Goal: Find specific page/section: Find specific page/section

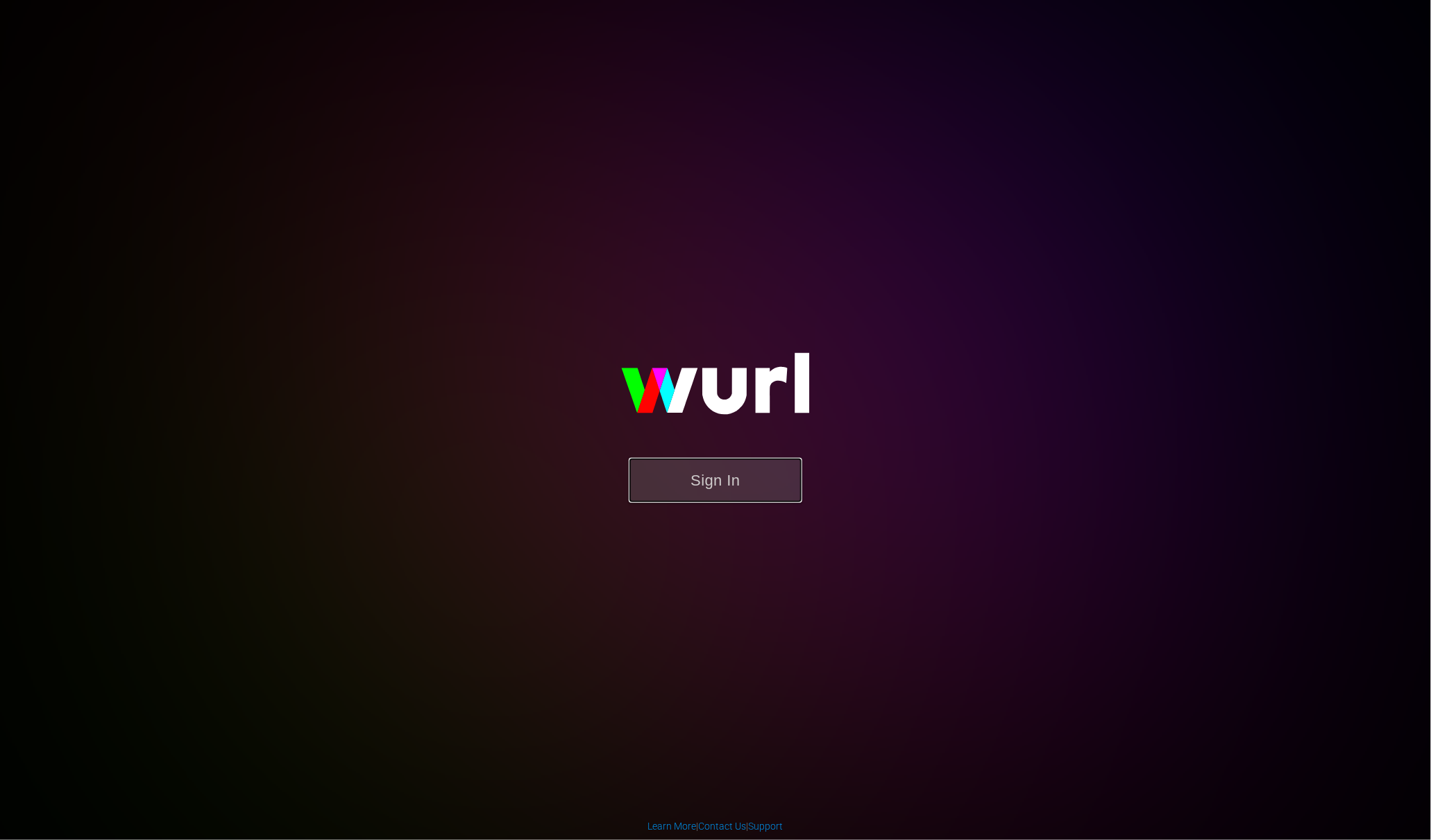
click at [734, 479] on button "Sign In" at bounding box center [715, 480] width 173 height 45
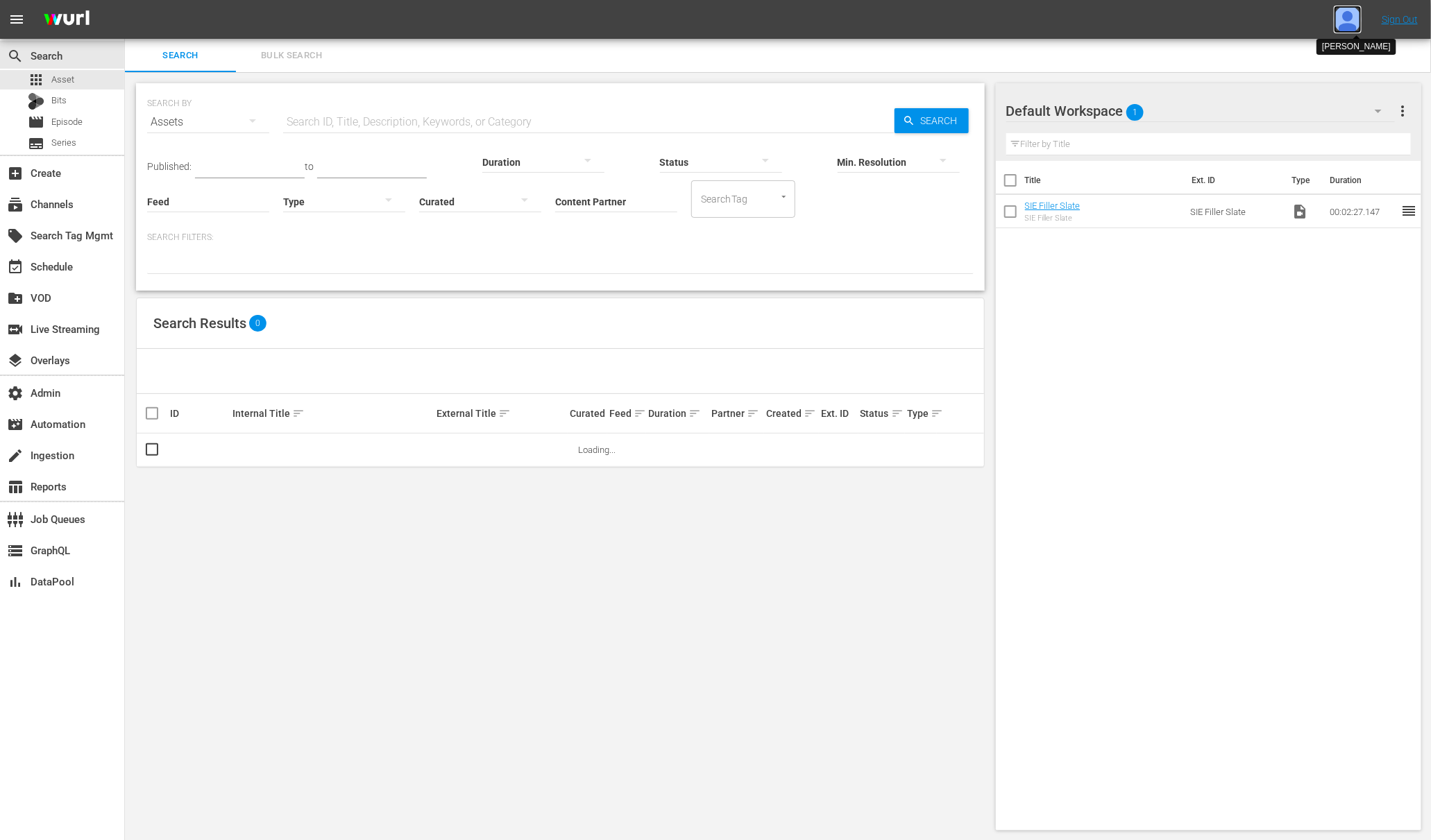
click at [1349, 19] on img at bounding box center [1348, 19] width 28 height 28
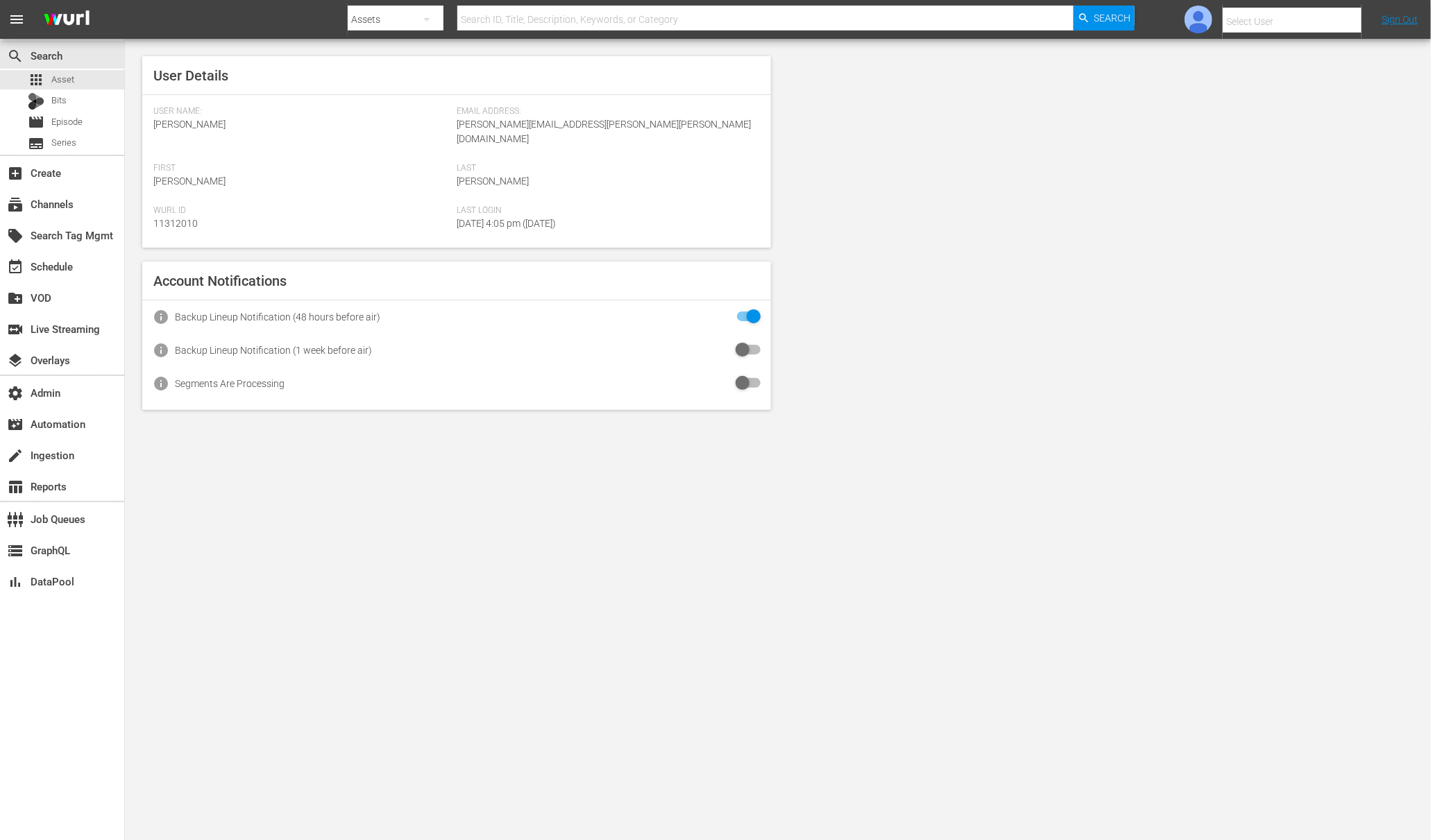
click at [1304, 26] on input "text" at bounding box center [1312, 22] width 178 height 34
click at [1287, 97] on div "Amalia1 Garcia1 <amalia.garcia+testing1@wurl.com>" at bounding box center [1282, 93] width 216 height 34
type input "Amalia1 Garcia1 (11312213)"
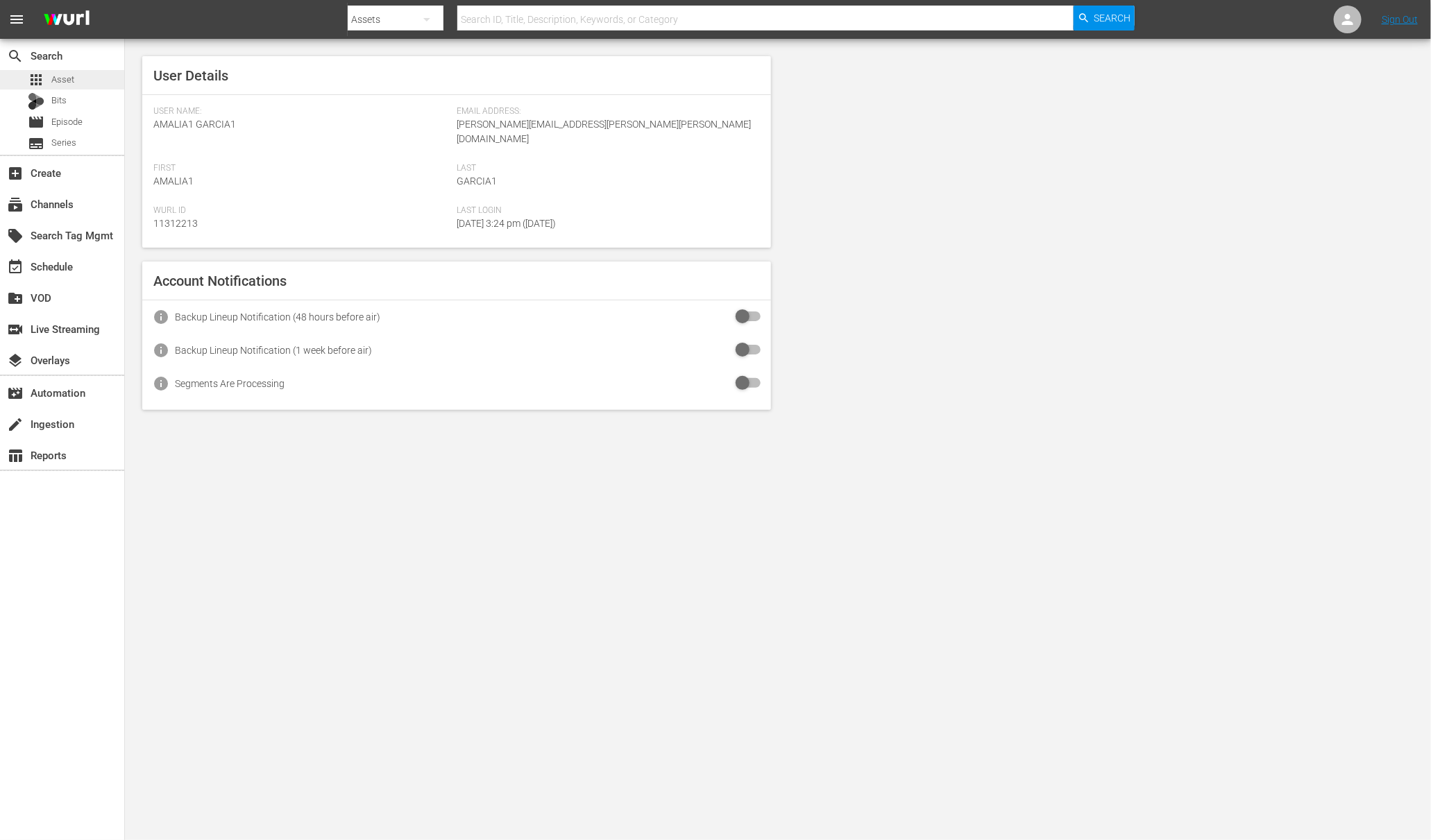
click at [61, 77] on span "Asset" at bounding box center [62, 79] width 23 height 14
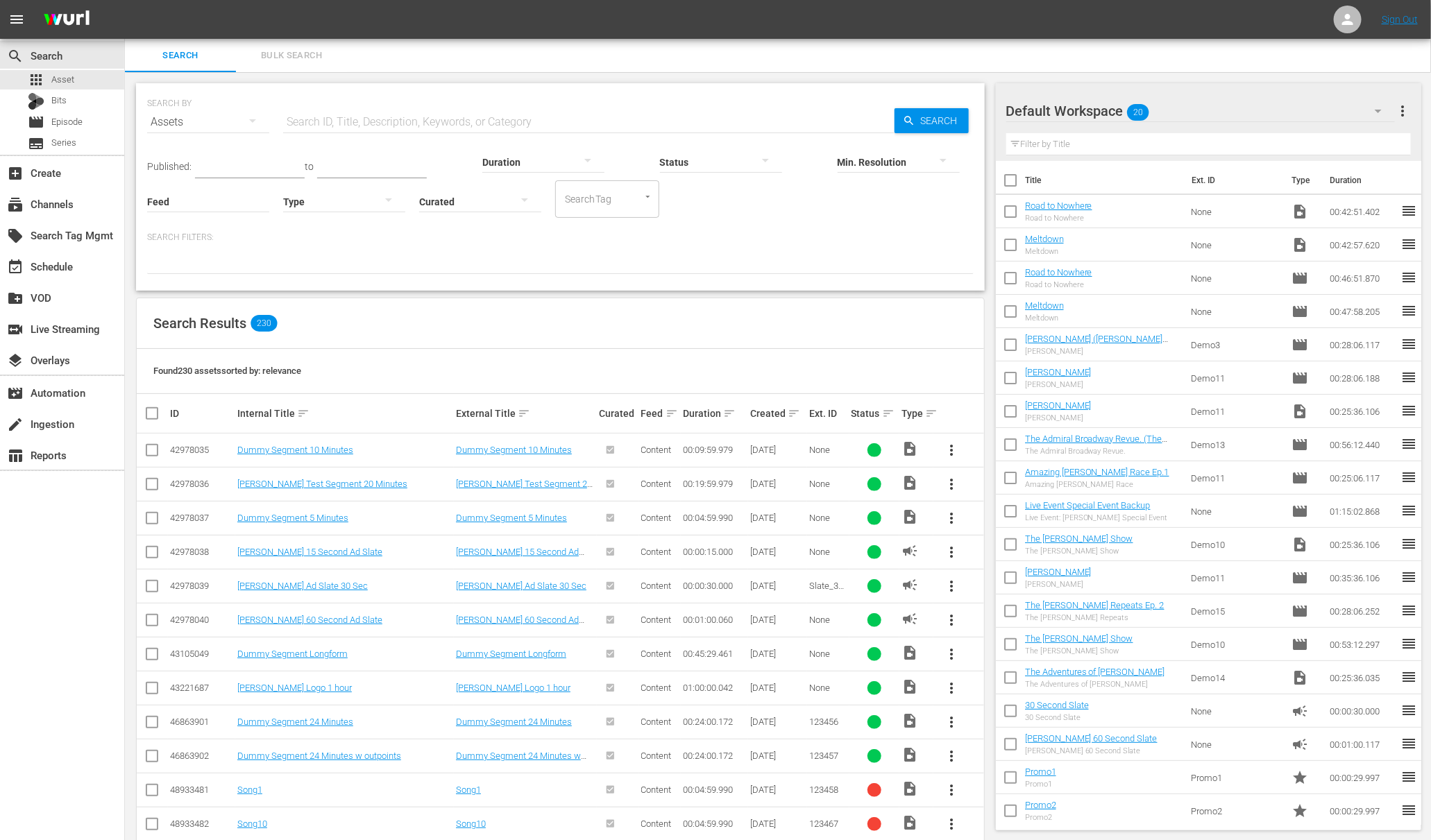
click at [470, 109] on input "text" at bounding box center [589, 122] width 611 height 34
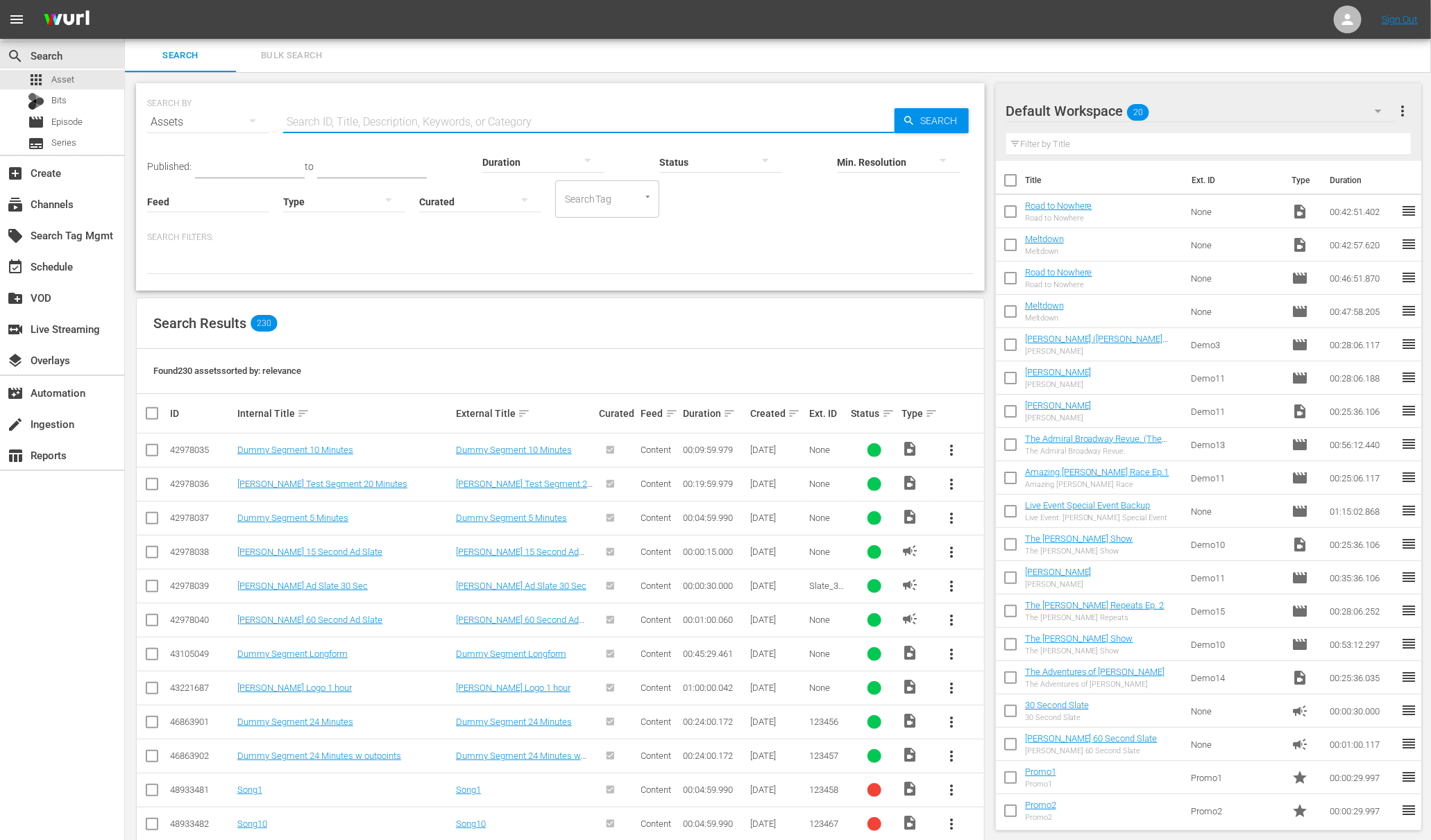
paste input "[PERSON_NAME]"
type input "[PERSON_NAME]"
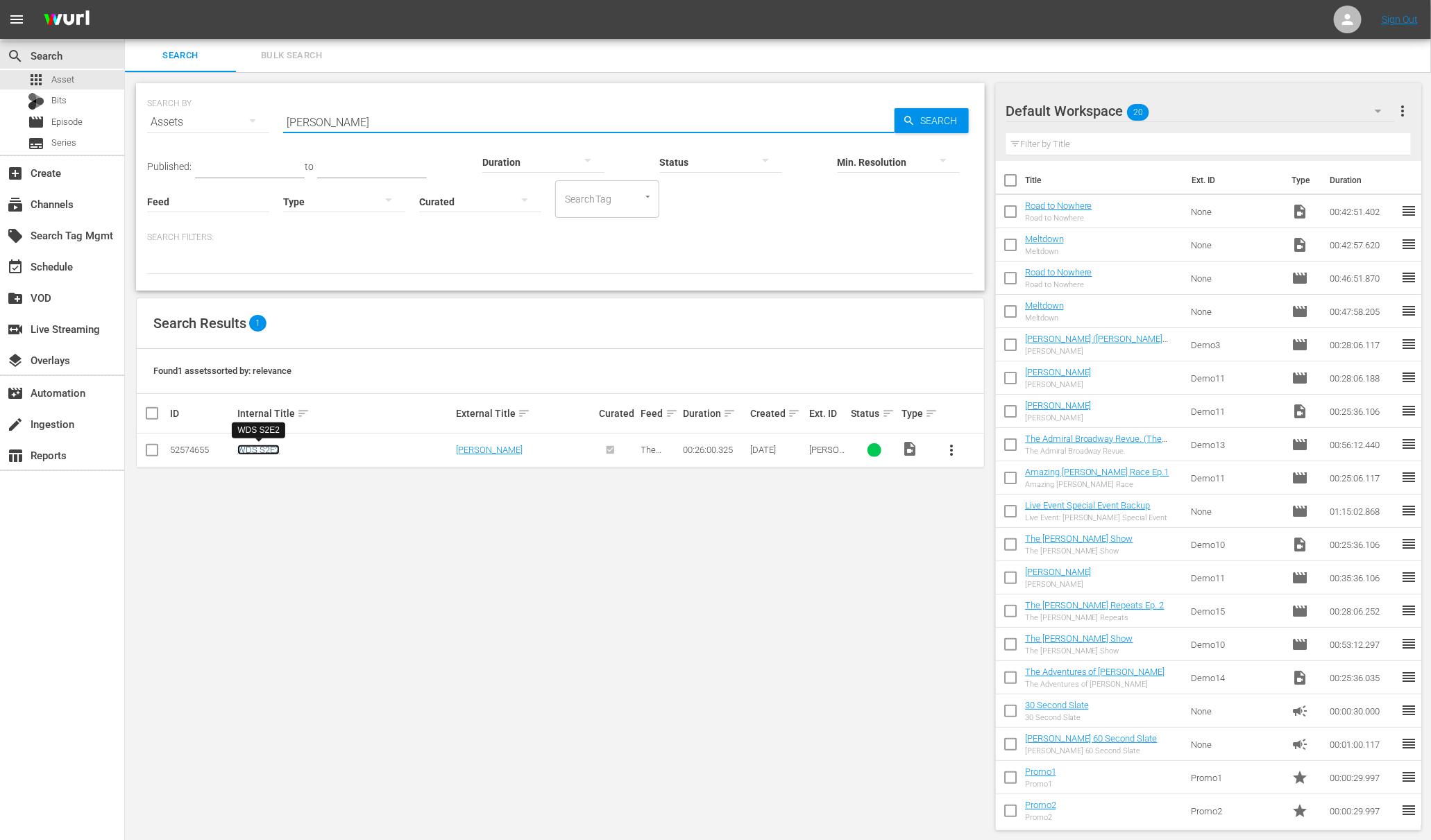
click at [259, 450] on link "WDS S2E2" at bounding box center [258, 450] width 42 height 10
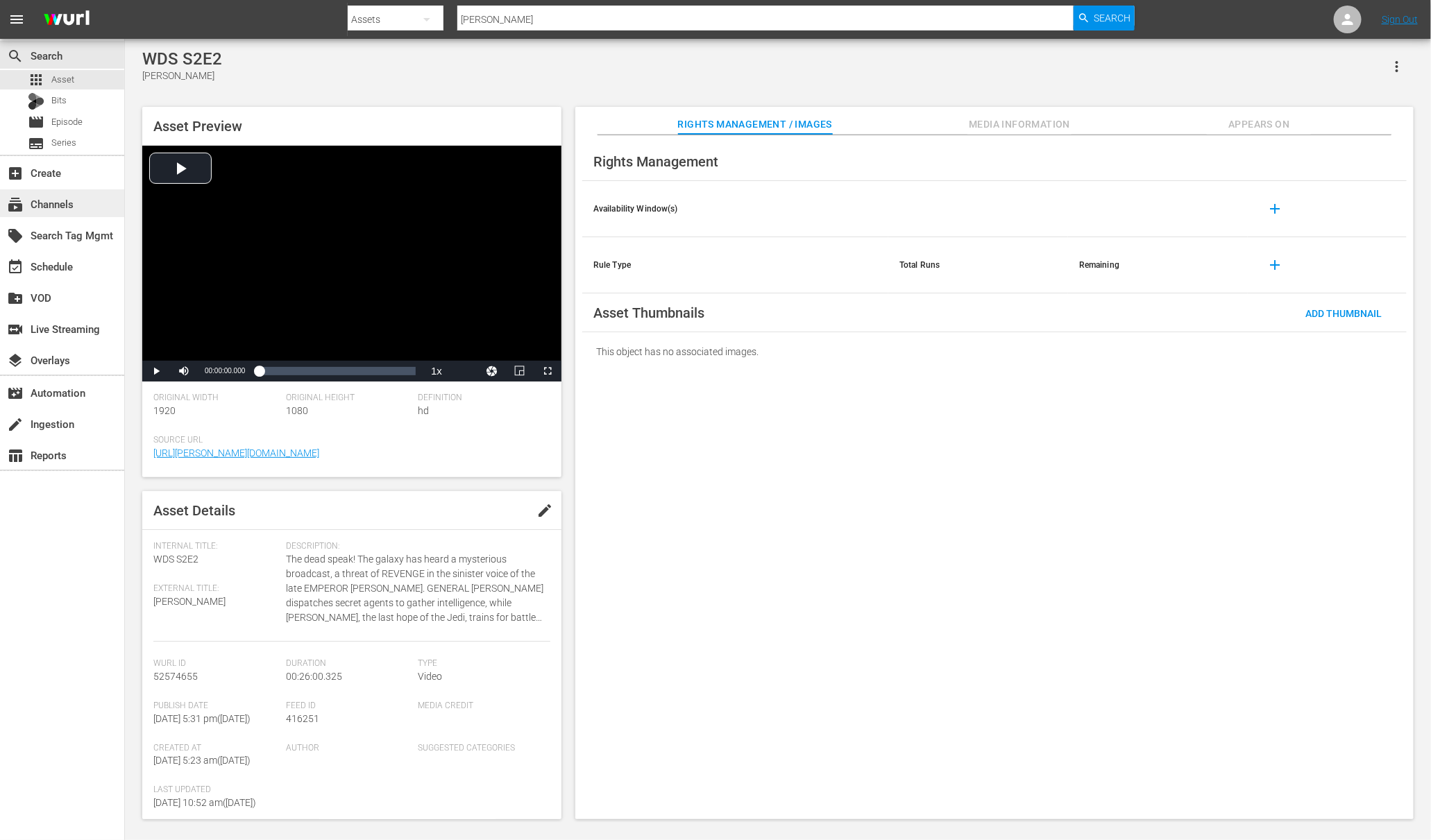
click at [60, 208] on div "subscriptions Channels" at bounding box center [38, 202] width 77 height 13
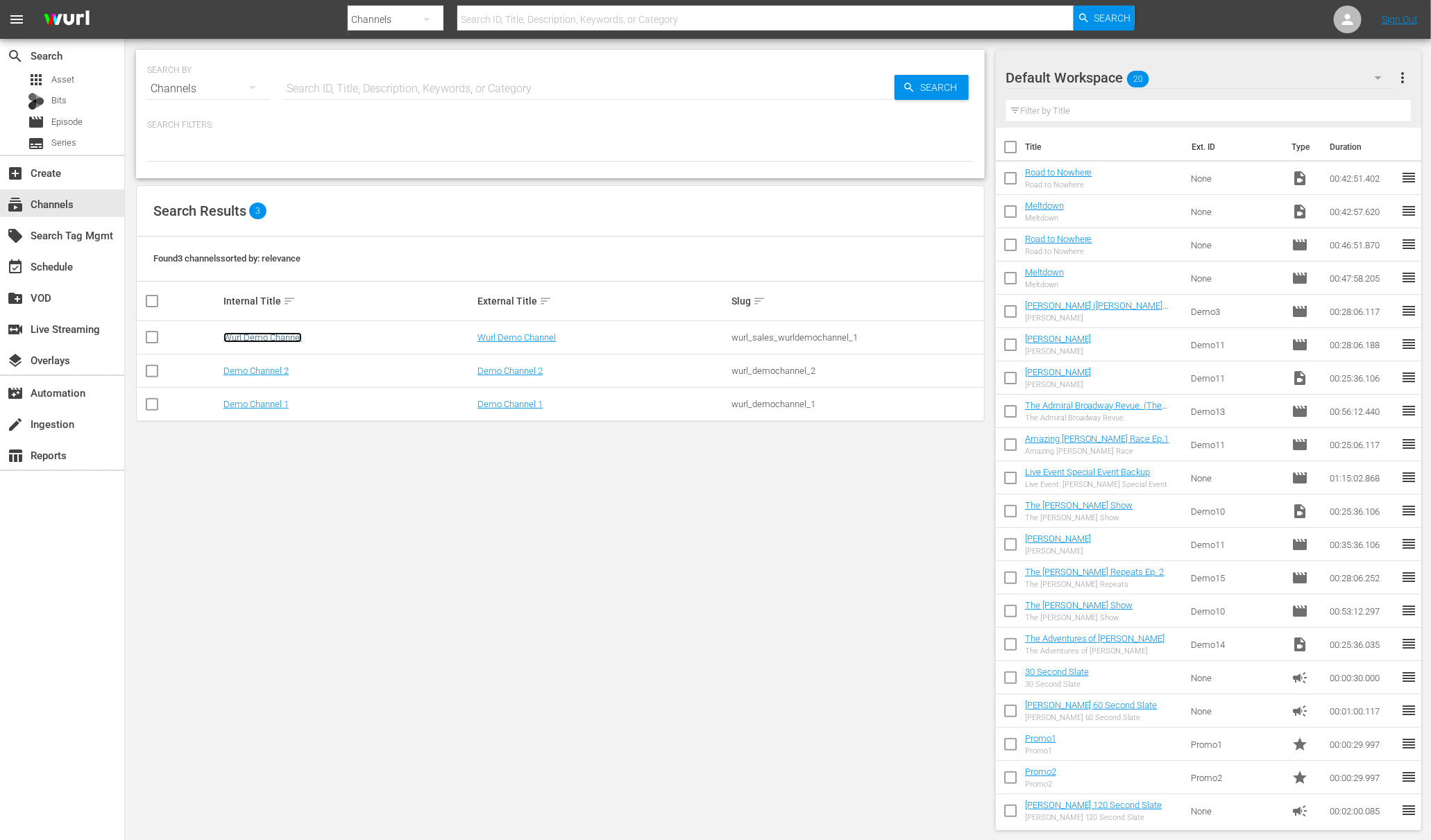
click at [280, 335] on link "Wurl Demo Channel" at bounding box center [263, 337] width 78 height 10
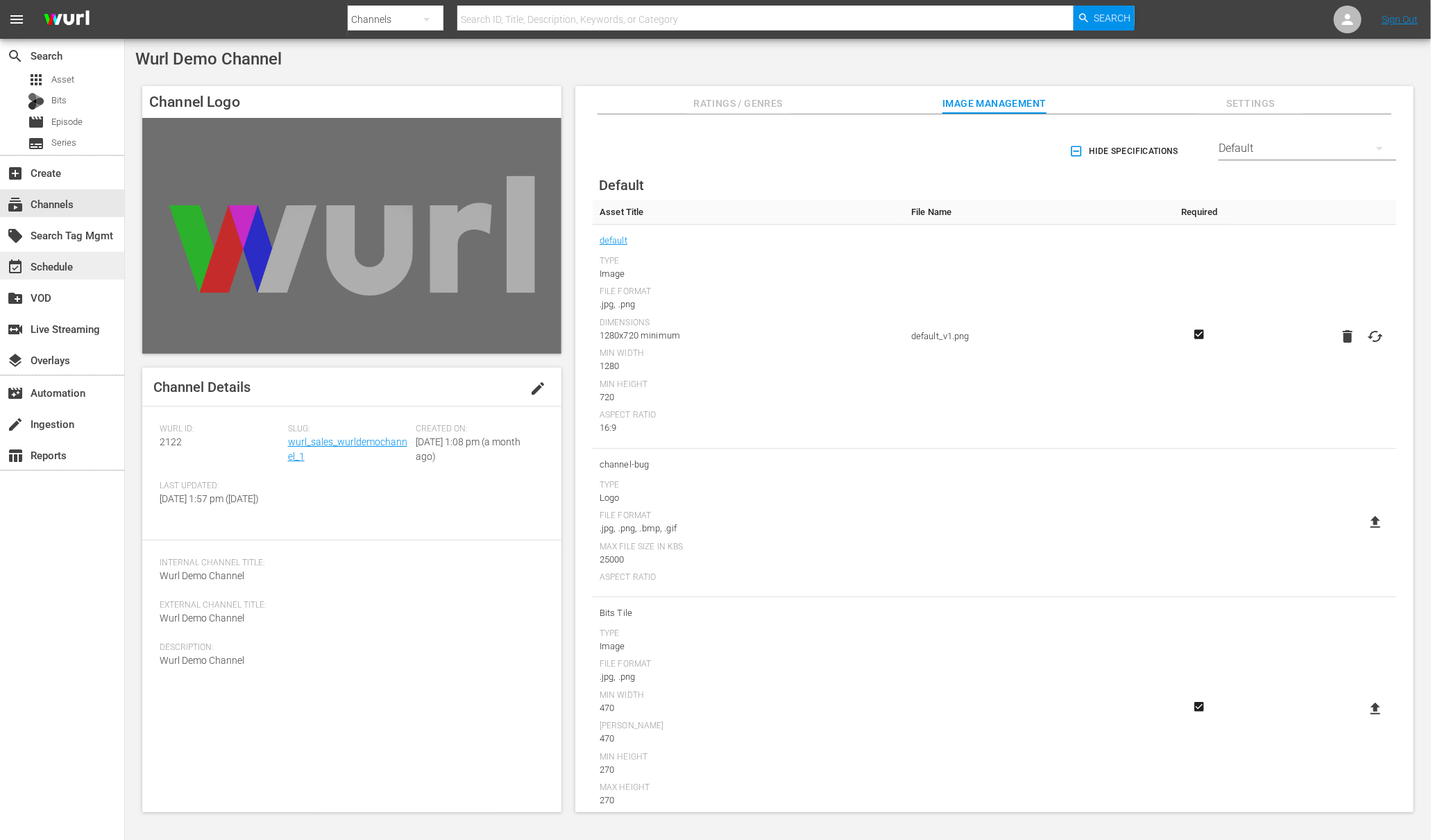
click at [62, 264] on div "event_available Schedule" at bounding box center [38, 265] width 77 height 13
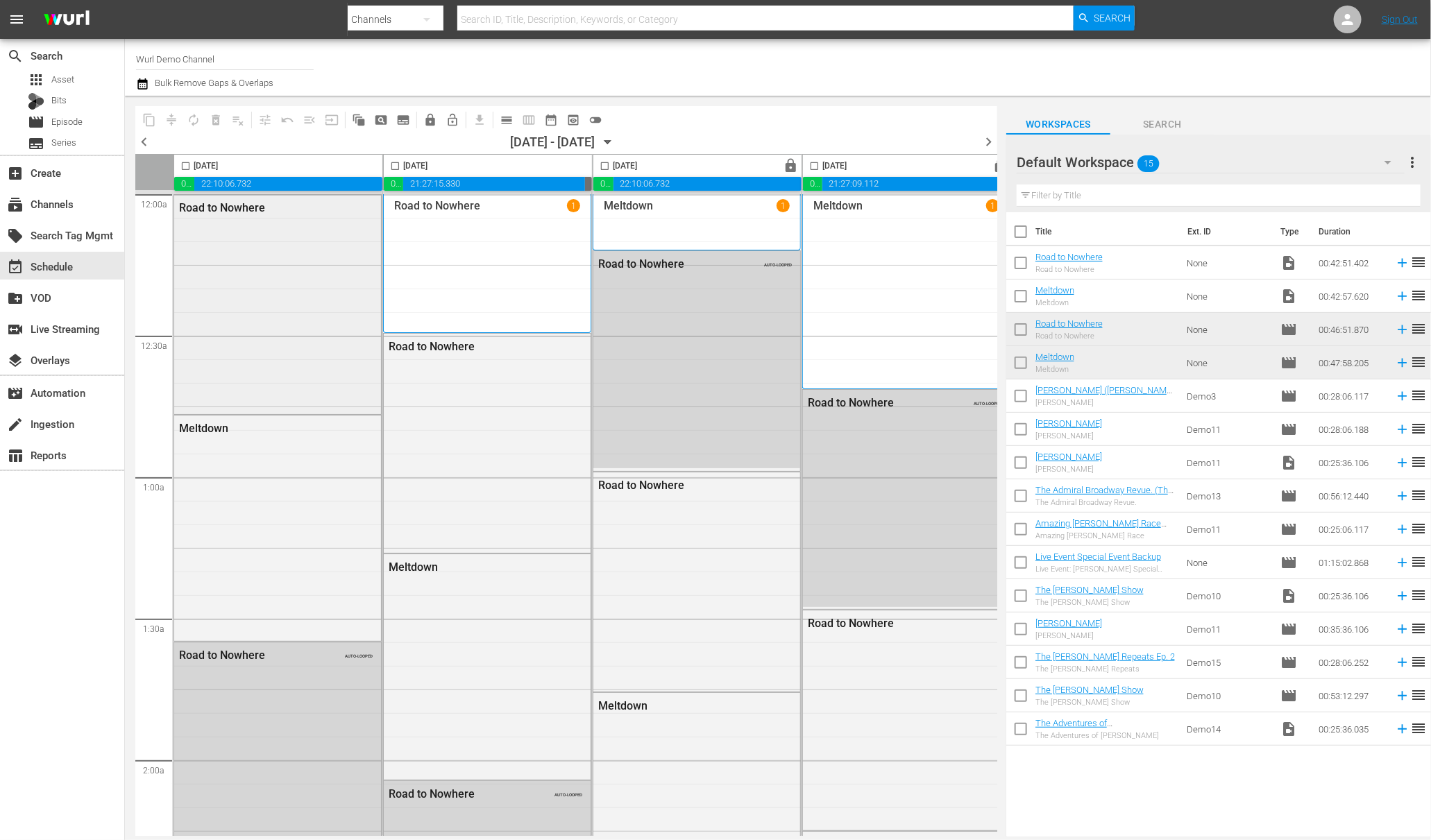
click at [239, 213] on div "Road to Nowhere" at bounding box center [247, 207] width 136 height 14
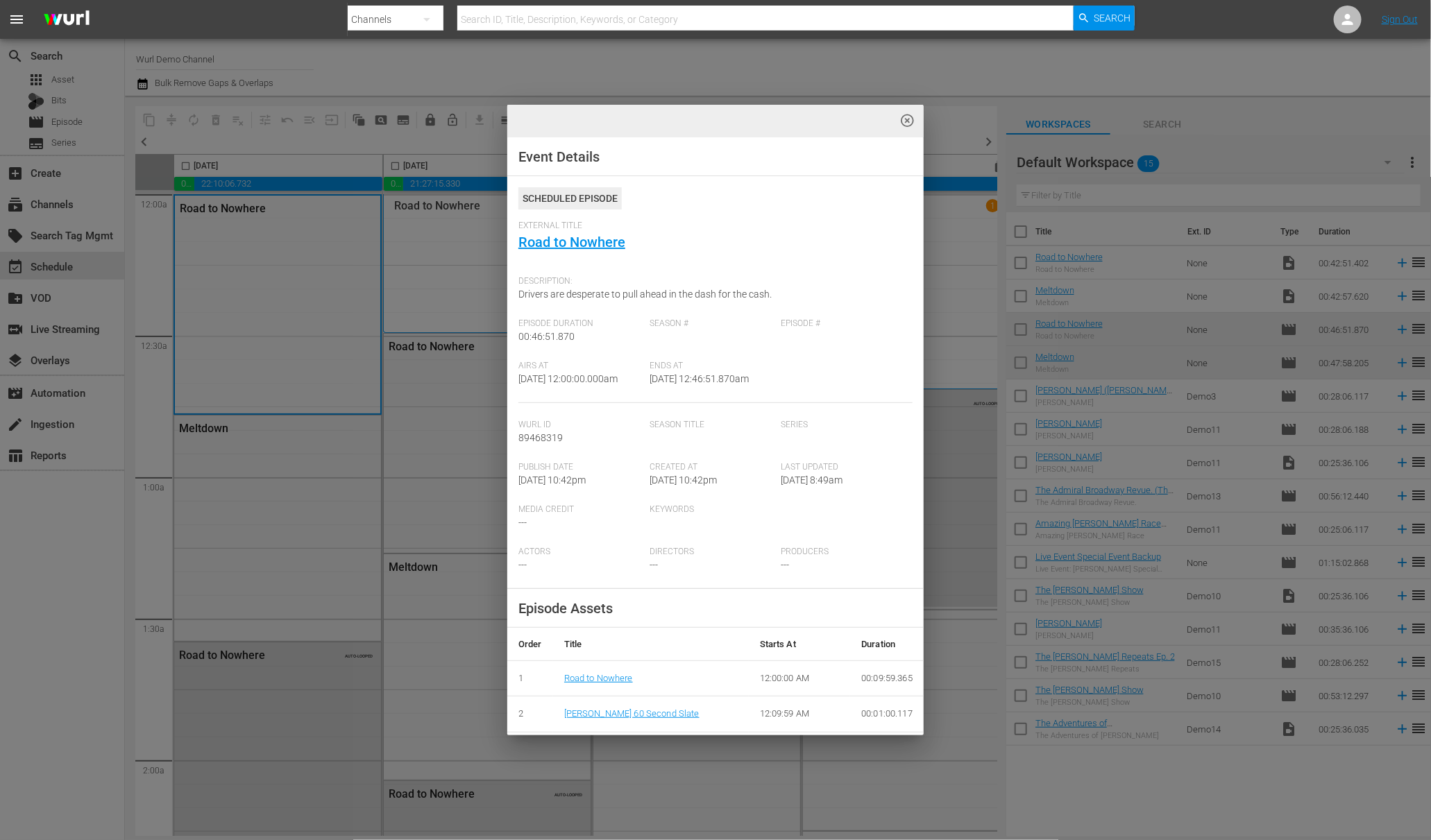
scroll to position [245, 0]
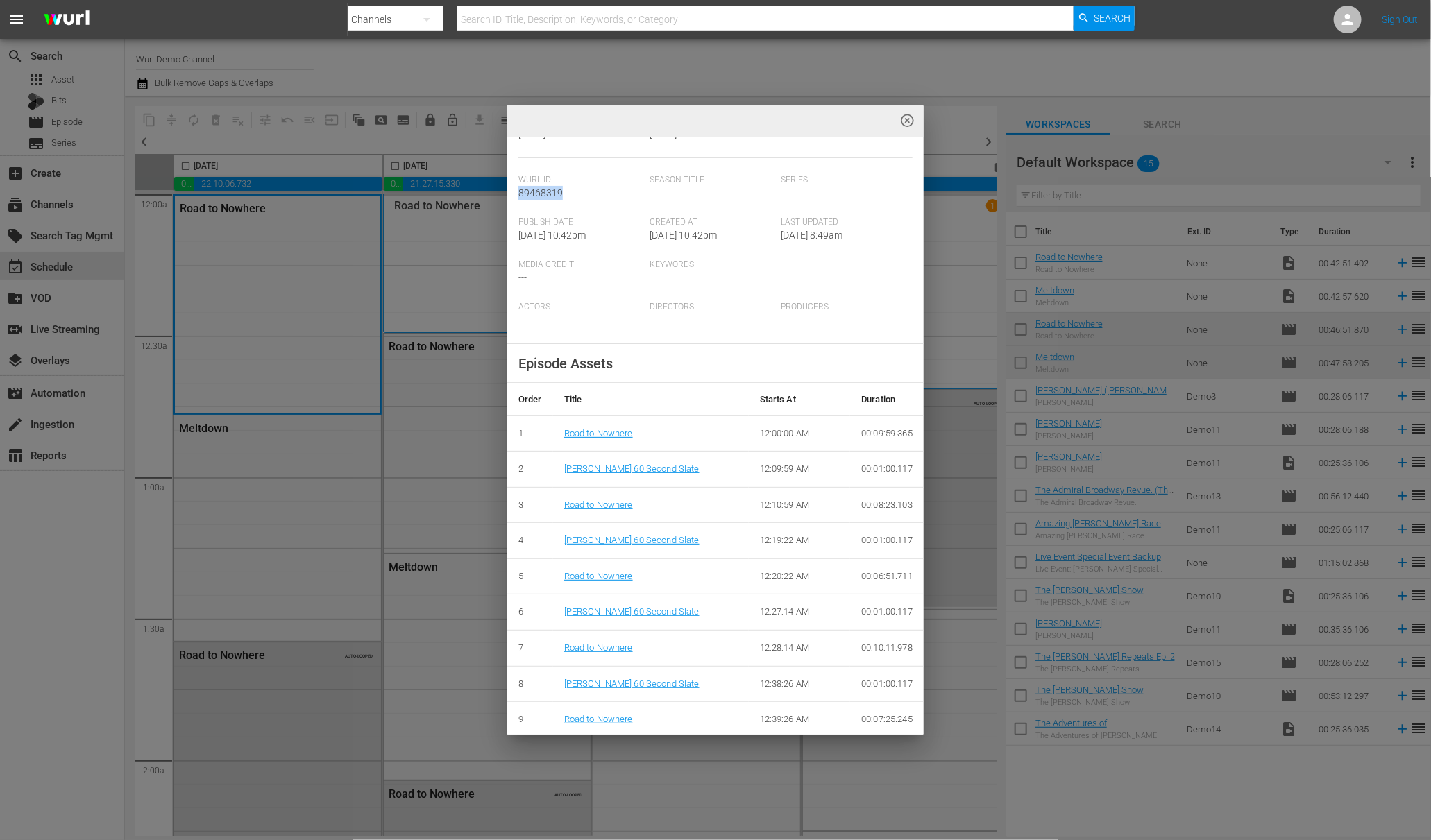
drag, startPoint x: 567, startPoint y: 193, endPoint x: 515, endPoint y: 196, distance: 52.1
click at [515, 196] on div "Event Details Scheduled Episode External Title Road to Nowhere Description: Dri…" at bounding box center [716, 315] width 417 height 846
copy span "89468319"
click at [1276, 90] on div "highlight_off_icon Event Details Scheduled Episode External Title Road to Nowhe…" at bounding box center [715, 420] width 1431 height 840
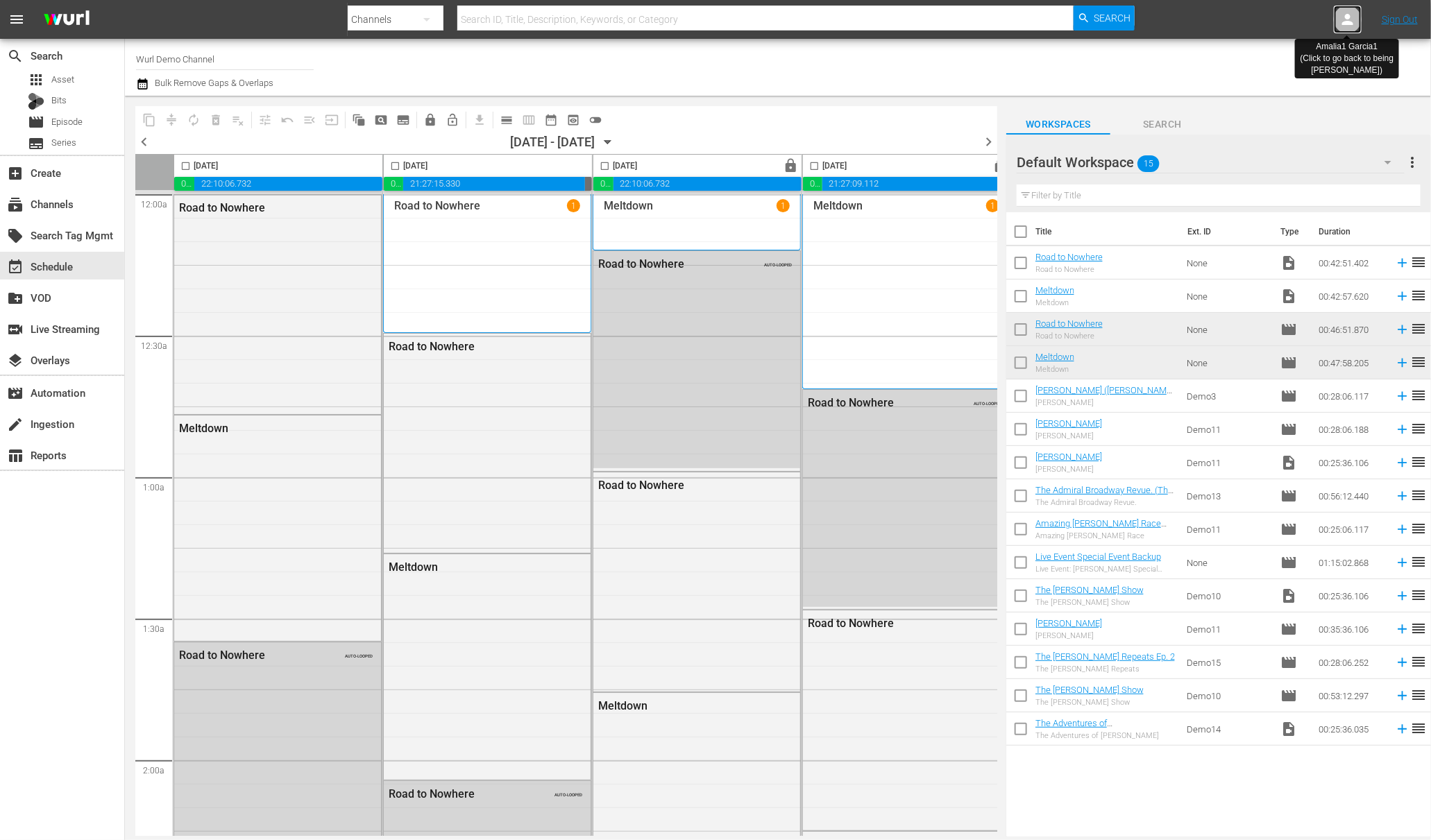
click at [1353, 21] on icon at bounding box center [1348, 19] width 17 height 17
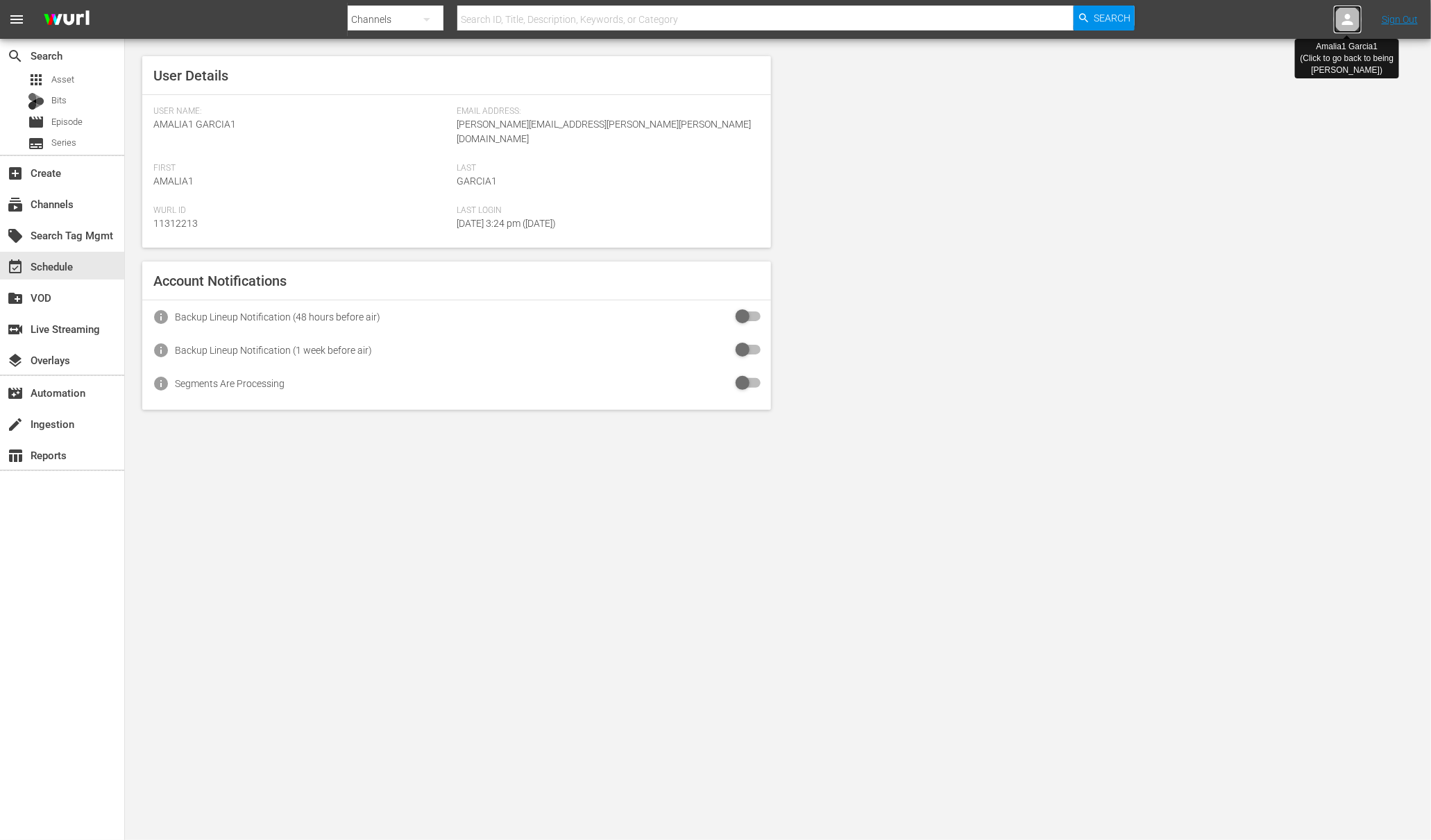
click at [1353, 21] on icon at bounding box center [1348, 19] width 17 height 17
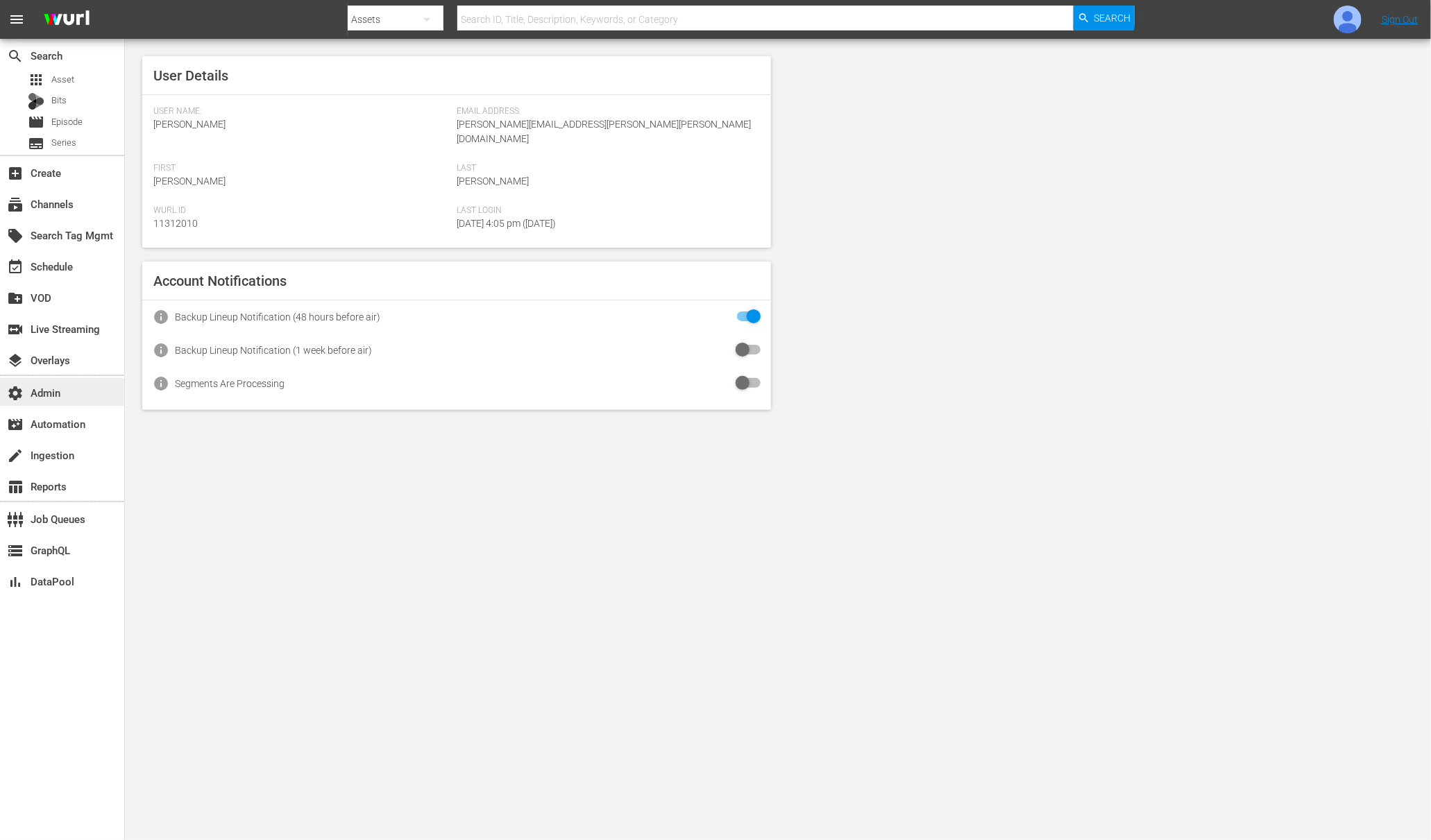
click at [64, 398] on div "settings Admin" at bounding box center [62, 392] width 125 height 28
